Goal: Communication & Community: Ask a question

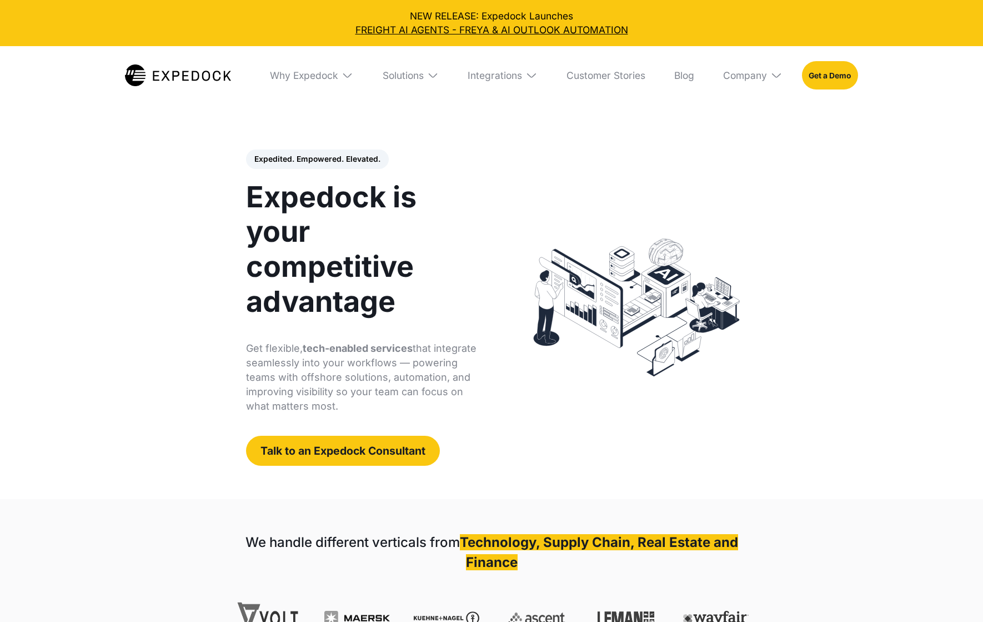
select select
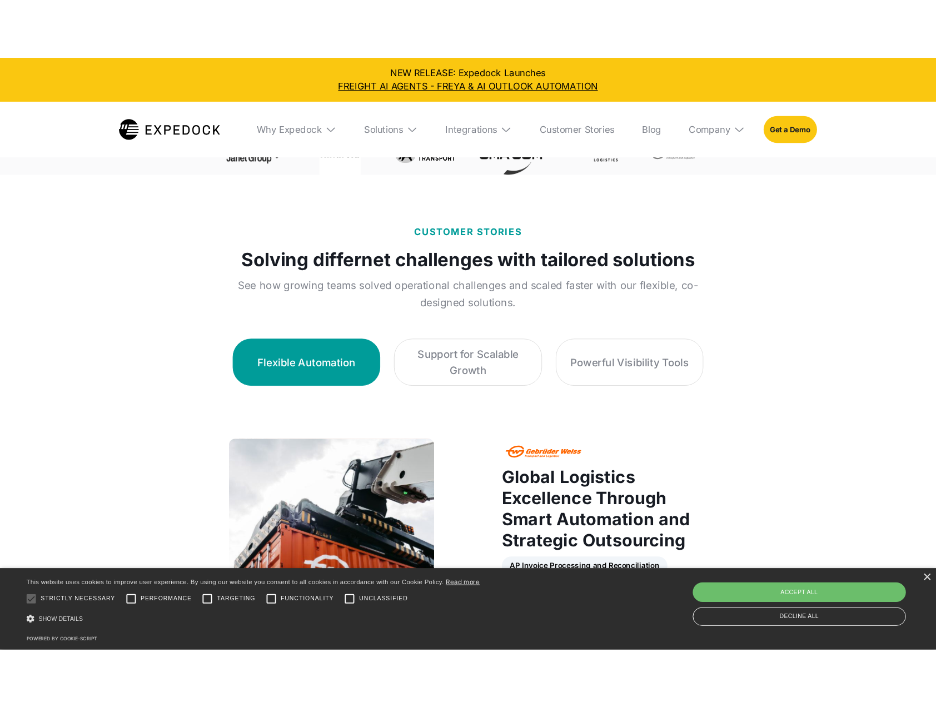
scroll to position [570, 0]
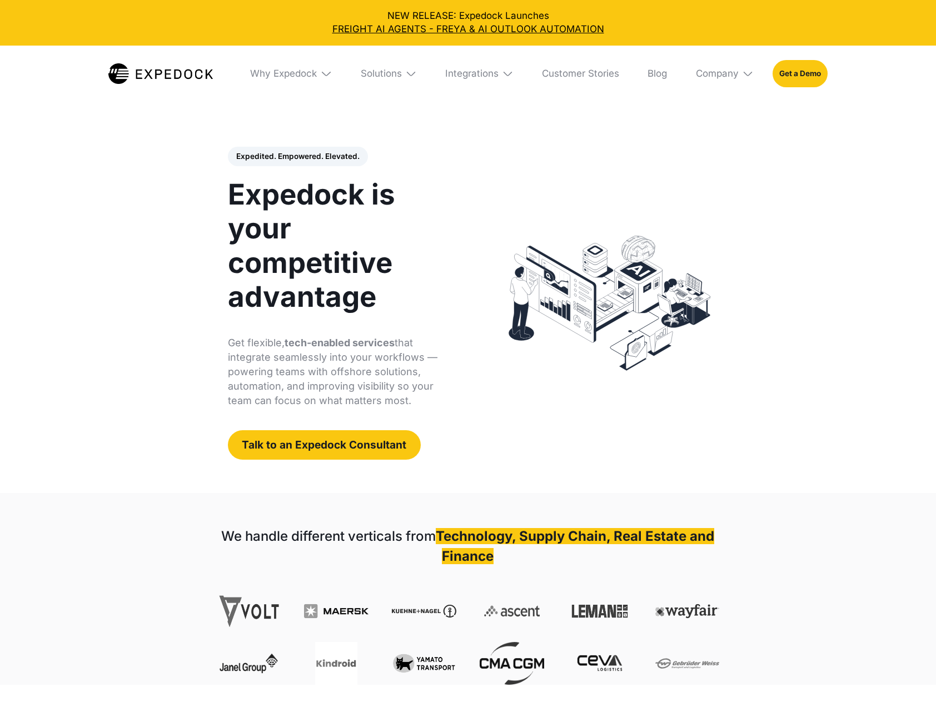
select select
